Goal: Navigation & Orientation: Find specific page/section

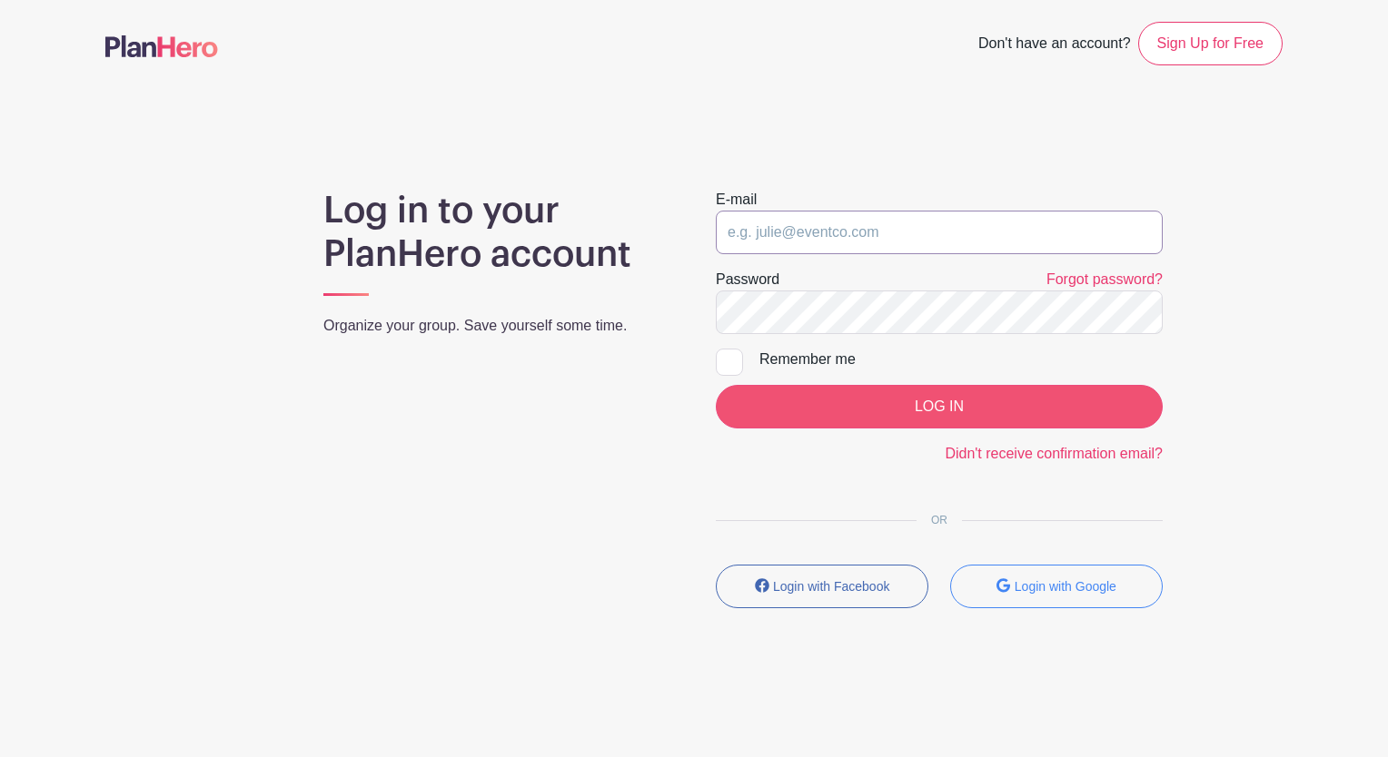
type input "[EMAIL_ADDRESS][DOMAIN_NAME]"
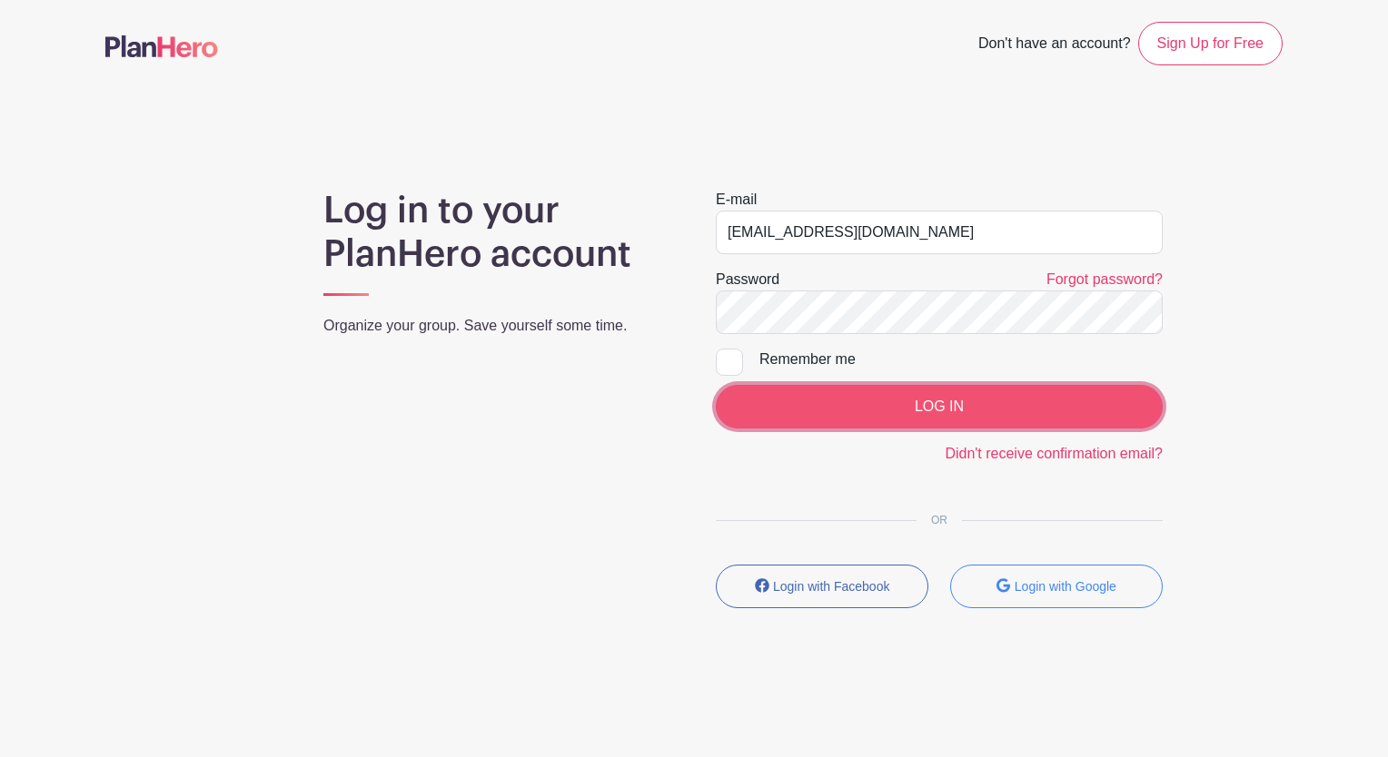
click at [954, 409] on input "LOG IN" at bounding box center [939, 407] width 447 height 44
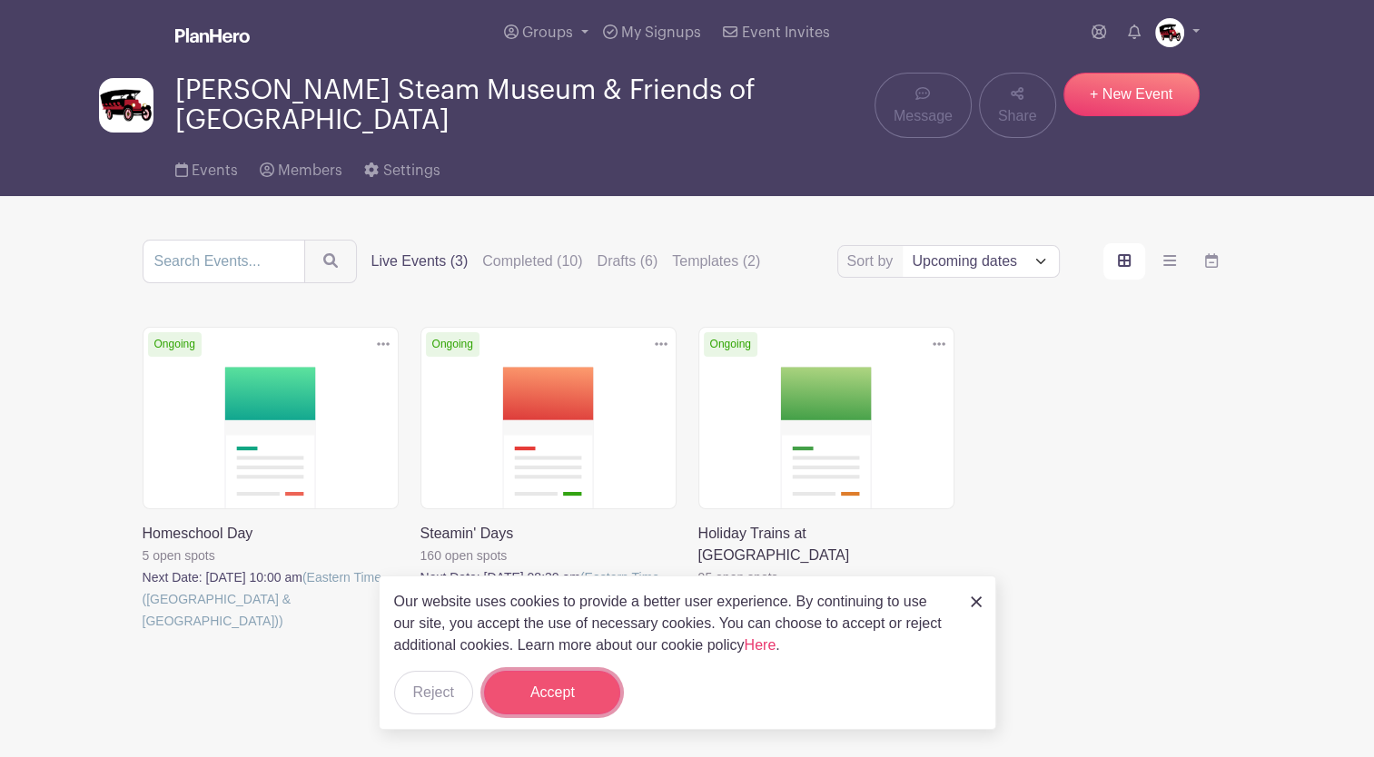
click at [585, 679] on button "Accept" at bounding box center [552, 693] width 136 height 44
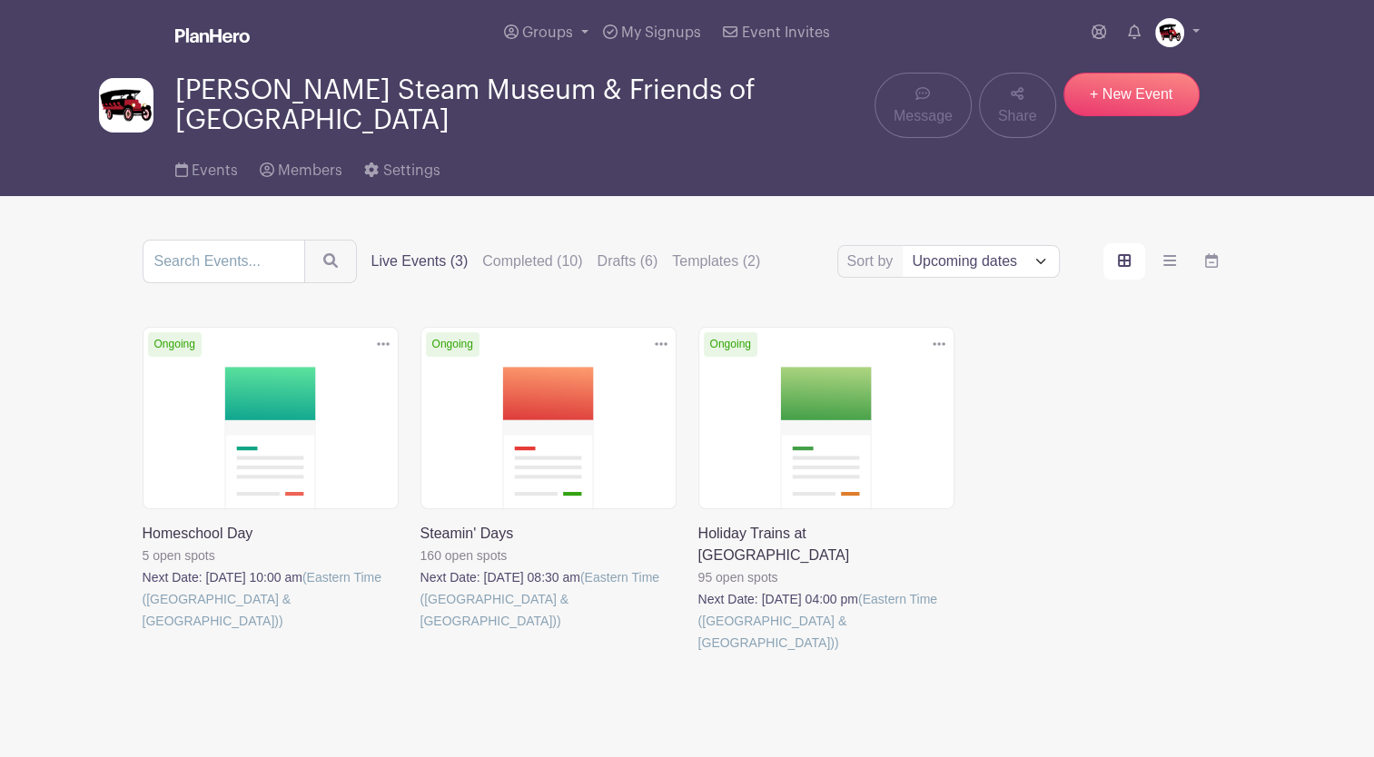
click at [420, 632] on link at bounding box center [420, 632] width 0 height 0
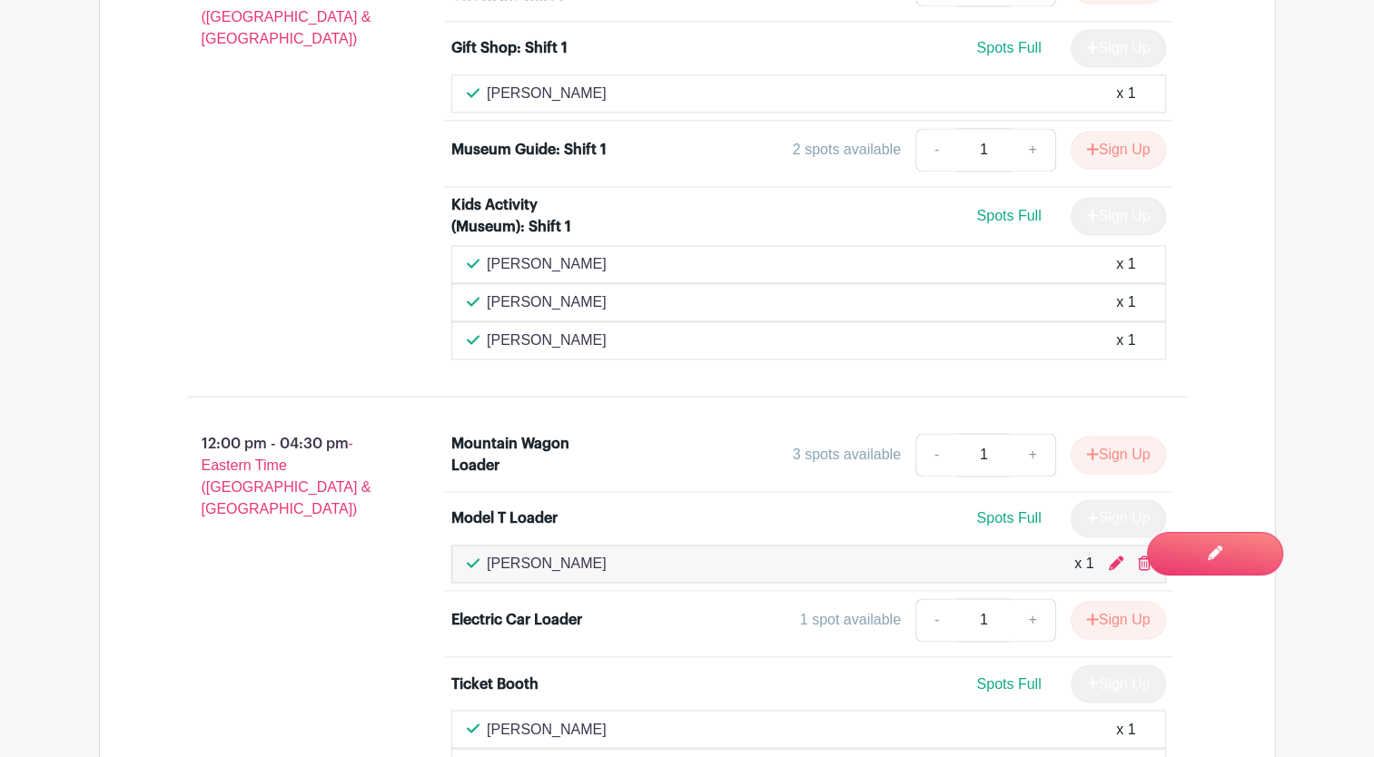
scroll to position [2883, 0]
